Goal: Task Accomplishment & Management: Manage account settings

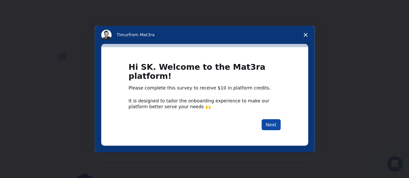
click at [270, 123] on button "Next" at bounding box center [271, 124] width 19 height 11
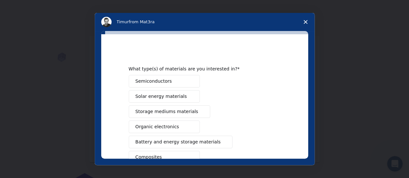
click at [306, 21] on polygon "Close survey" at bounding box center [306, 22] width 4 height 4
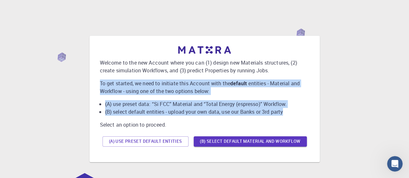
drag, startPoint x: 410, startPoint y: 84, endPoint x: 412, endPoint y: 118, distance: 34.1
click at [409, 118] on html "Welcome to the new Account where you can (1) design new Materials structures, (…" at bounding box center [204, 115] width 409 height 230
click at [349, 92] on div "Welcome to the new Account where you can (1) design new Materials structures, (…" at bounding box center [205, 99] width 394 height 162
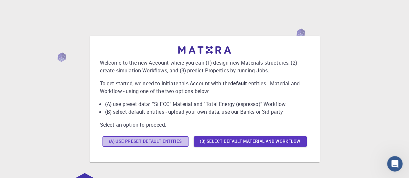
click at [146, 140] on button "(A) Use preset default entities" at bounding box center [146, 142] width 86 height 10
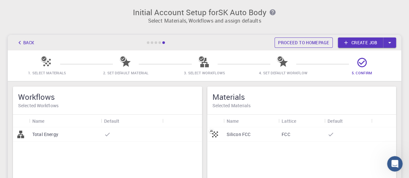
click at [312, 41] on link "Proceed to homepage" at bounding box center [304, 43] width 58 height 10
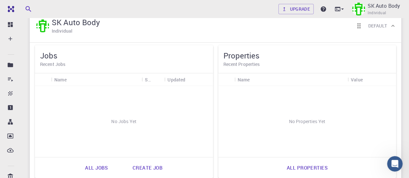
scroll to position [5, 0]
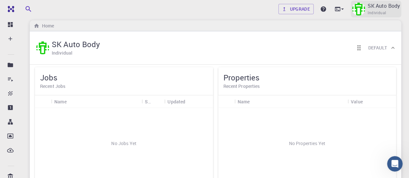
click at [372, 5] on p "SK Auto Body" at bounding box center [384, 6] width 32 height 8
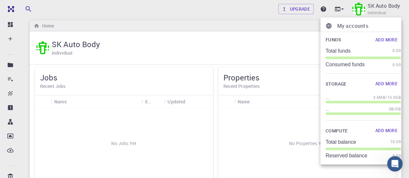
click at [365, 26] on p "My accounts" at bounding box center [369, 26] width 64 height 8
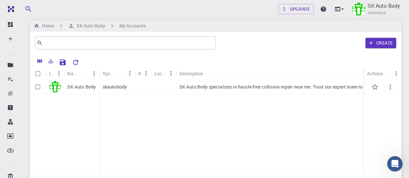
click at [78, 89] on p "SK Auto Body" at bounding box center [81, 87] width 28 height 6
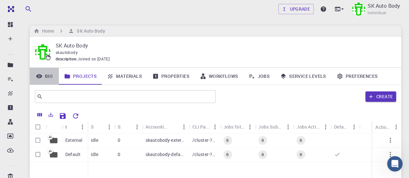
click at [52, 78] on link "Bio" at bounding box center [44, 76] width 29 height 17
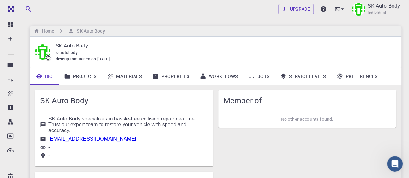
click at [338, 72] on link "Preferences" at bounding box center [357, 76] width 51 height 17
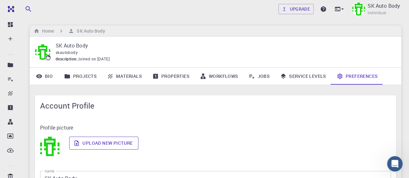
click at [80, 147] on label "Upload new picture" at bounding box center [103, 143] width 69 height 13
click at [0, 0] on input "Upload new picture" at bounding box center [0, 0] width 0 height 0
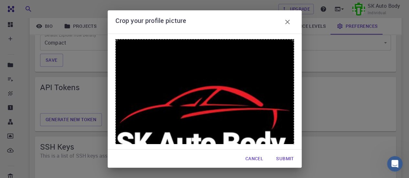
scroll to position [609, 0]
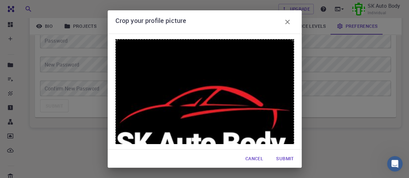
click at [193, 85] on div at bounding box center [204, 128] width 179 height 179
click at [192, 109] on div at bounding box center [204, 131] width 179 height 179
click at [97, 49] on div "Crop your profile picture Cancel Submit" at bounding box center [204, 89] width 409 height 178
click at [176, 123] on div at bounding box center [204, 131] width 179 height 179
click at [278, 159] on button "Submit" at bounding box center [285, 158] width 28 height 13
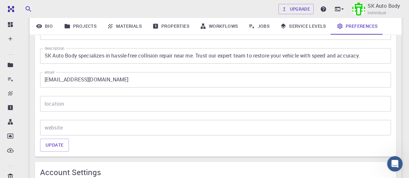
scroll to position [185, 0]
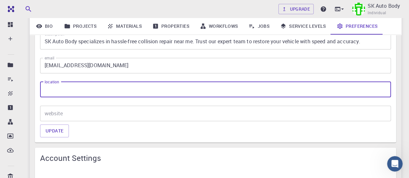
click at [55, 92] on input "location" at bounding box center [215, 90] width 351 height 16
paste input "[STREET_ADDRESS][PERSON_NAME]"
type input "[STREET_ADDRESS][PERSON_NAME]"
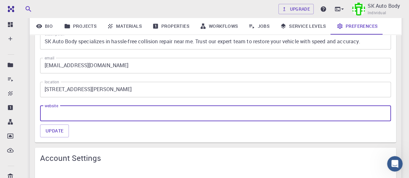
click at [87, 118] on input "website" at bounding box center [215, 114] width 351 height 16
paste input "[URL][DOMAIN_NAME]"
type input "[URL][DOMAIN_NAME]"
click at [60, 131] on button "Update" at bounding box center [54, 131] width 29 height 13
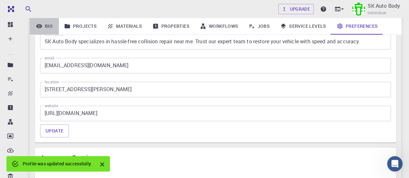
click at [47, 28] on link "Bio" at bounding box center [44, 26] width 29 height 17
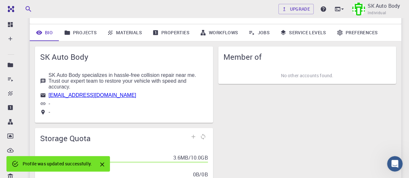
scroll to position [43, 0]
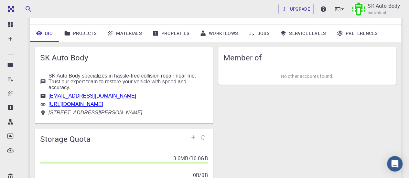
scroll to position [43, 0]
